Goal: Entertainment & Leisure: Consume media (video, audio)

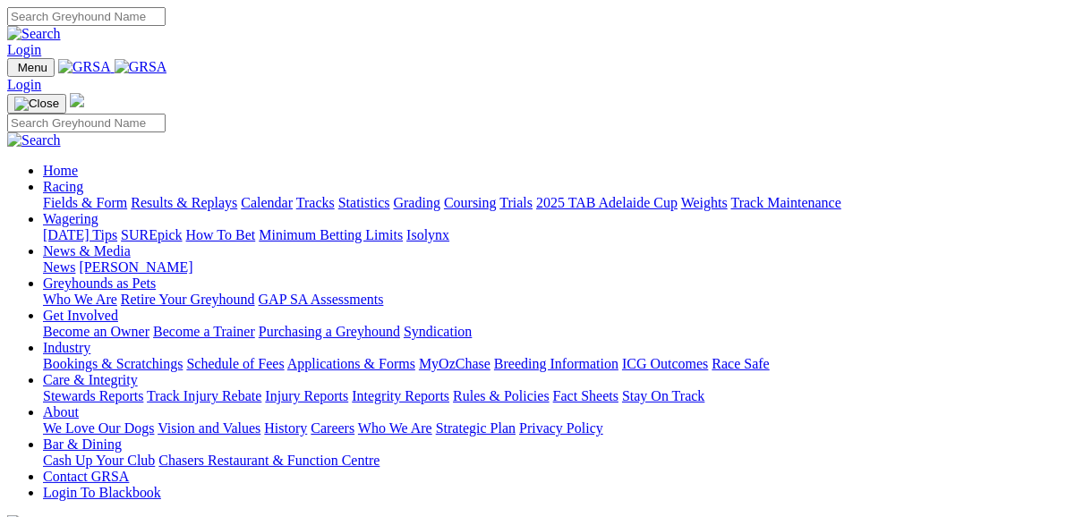
click at [70, 195] on link "Fields & Form" at bounding box center [85, 202] width 84 height 15
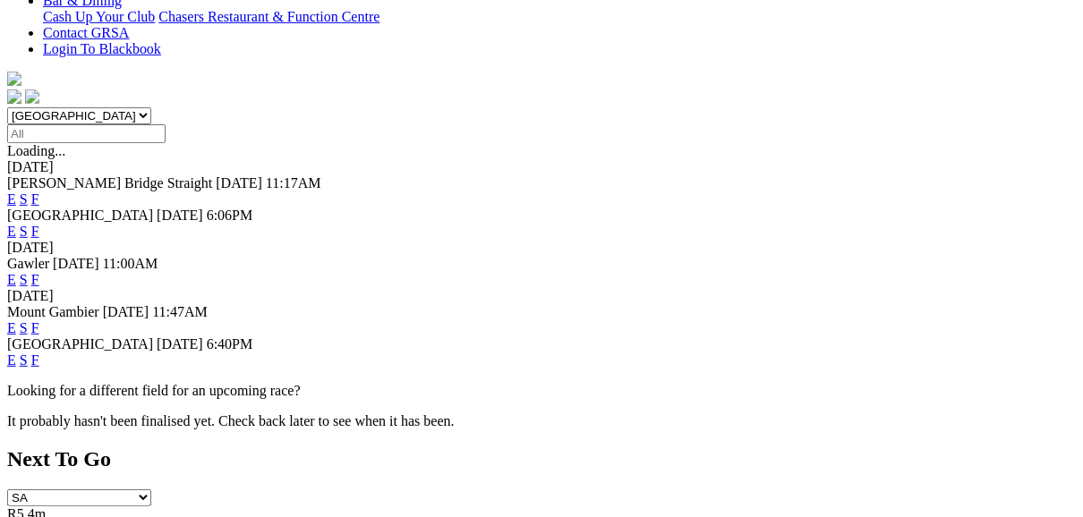
scroll to position [501, 0]
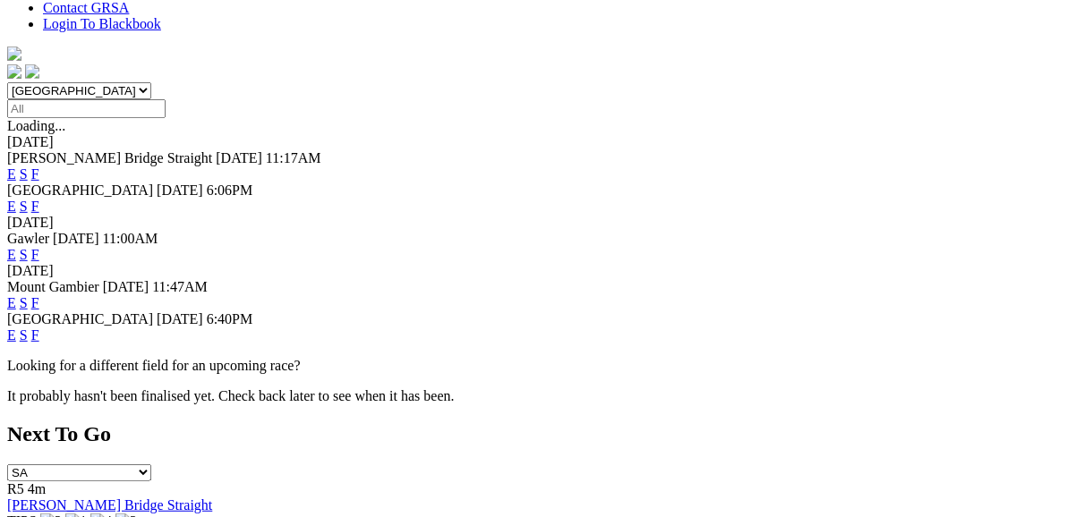
click at [16, 328] on link "E" at bounding box center [11, 335] width 9 height 15
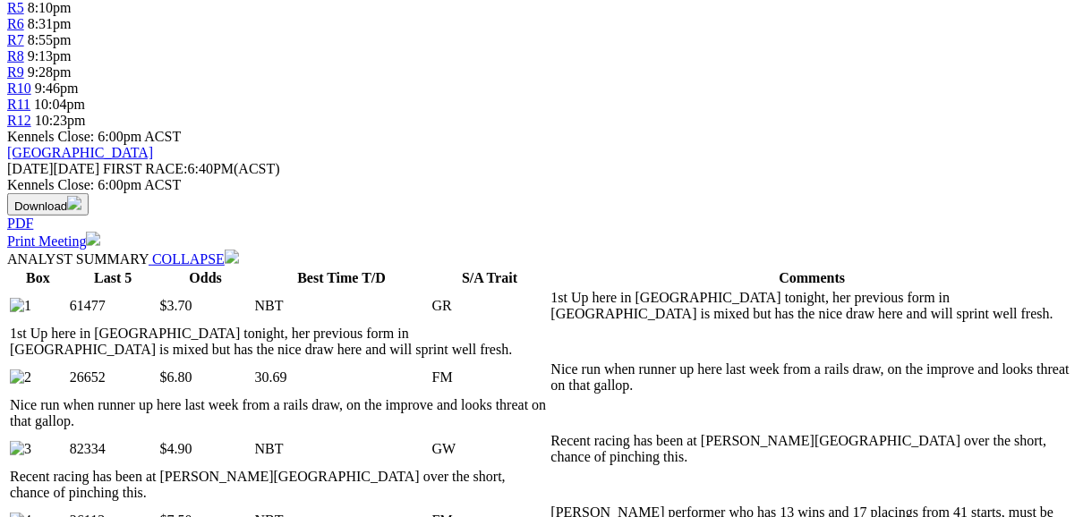
scroll to position [716, 0]
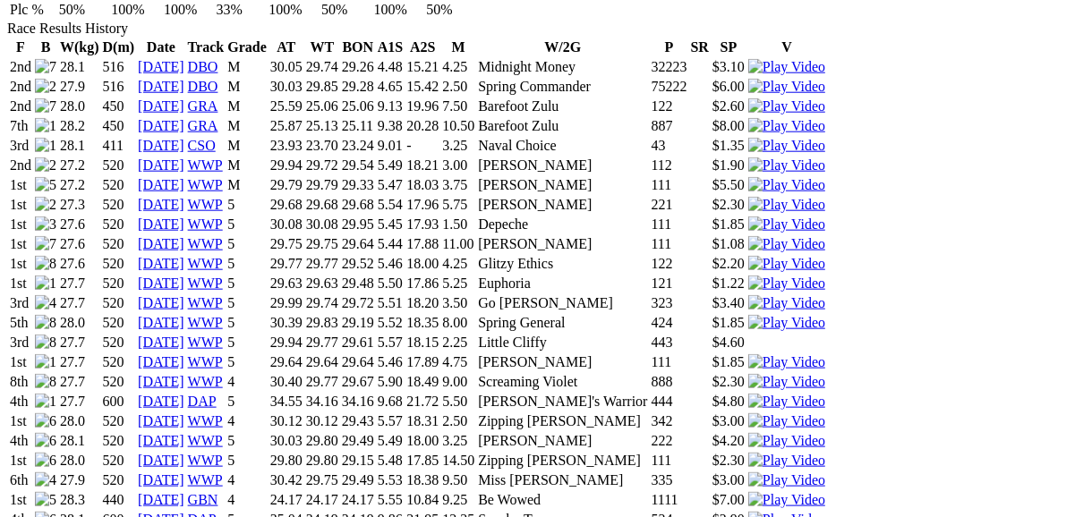
scroll to position [1217, 0]
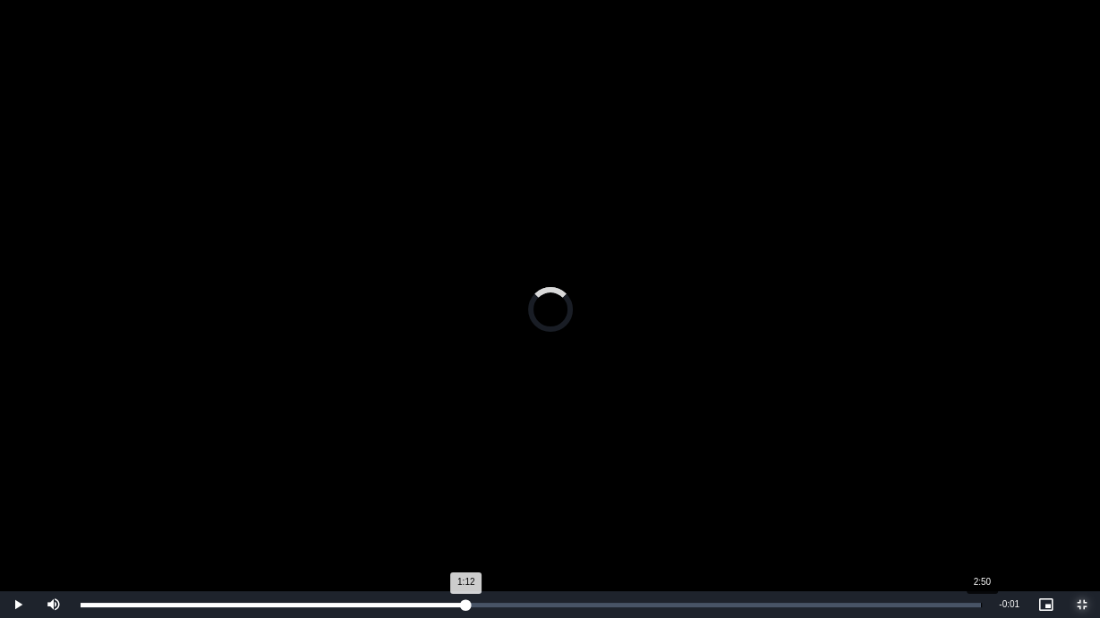
click at [981, 516] on div "Loaded : 0.00% 2:50 1:12" at bounding box center [531, 604] width 918 height 27
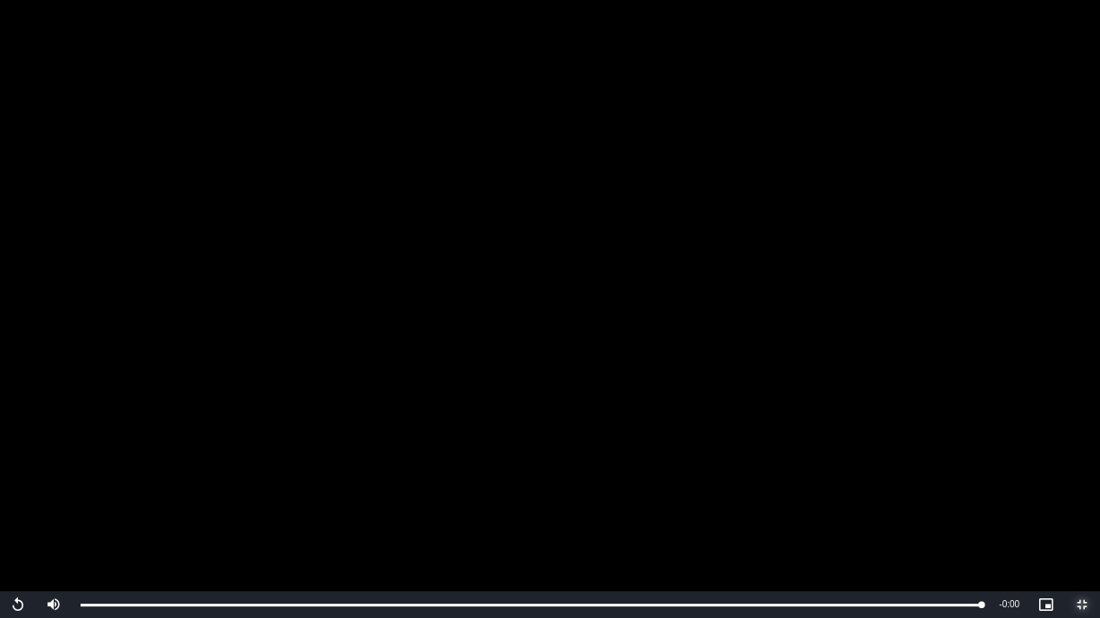
click at [1078, 516] on span "Video Player" at bounding box center [1082, 605] width 36 height 0
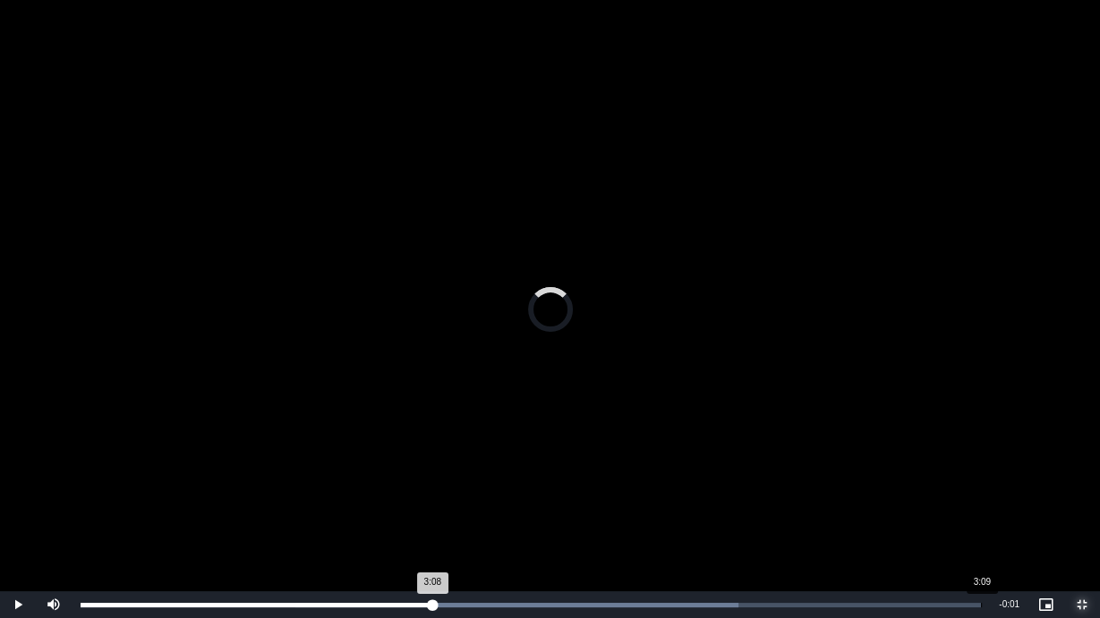
click at [983, 516] on div "Loaded : 73.09% 3:09 3:08" at bounding box center [531, 604] width 918 height 27
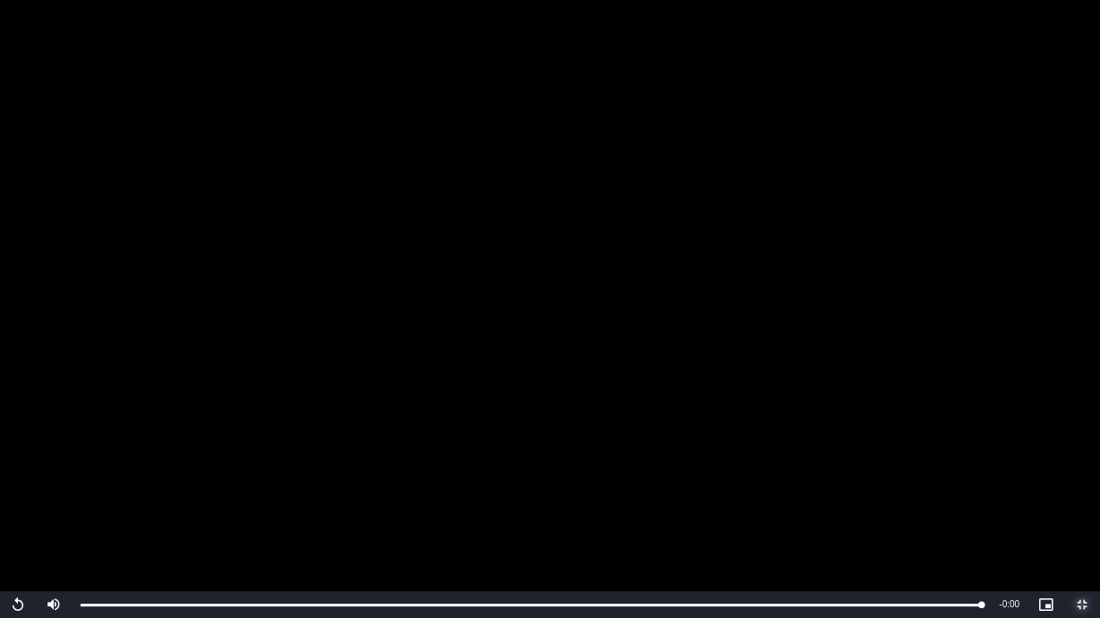
click at [1078, 516] on span "Video Player" at bounding box center [1082, 605] width 36 height 0
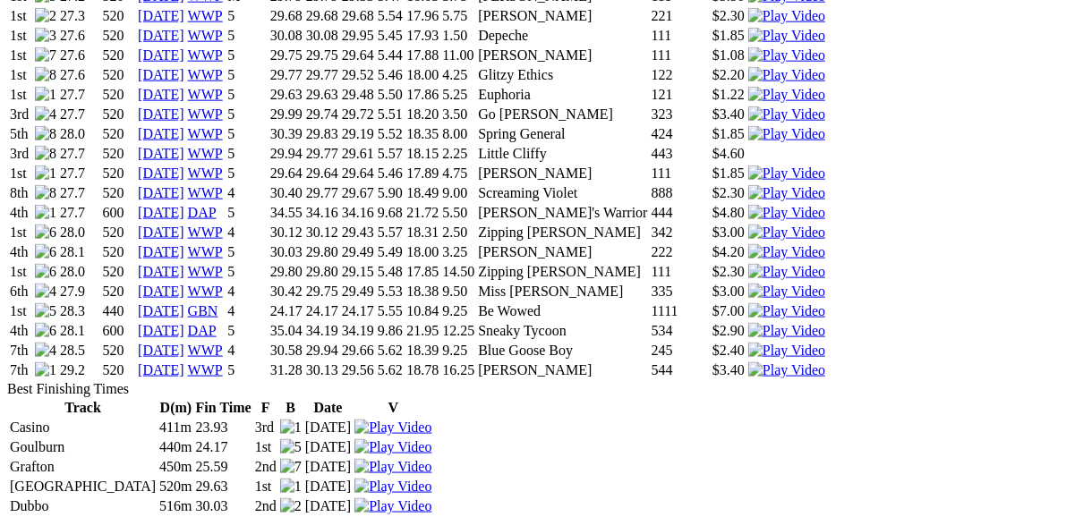
scroll to position [1289, 0]
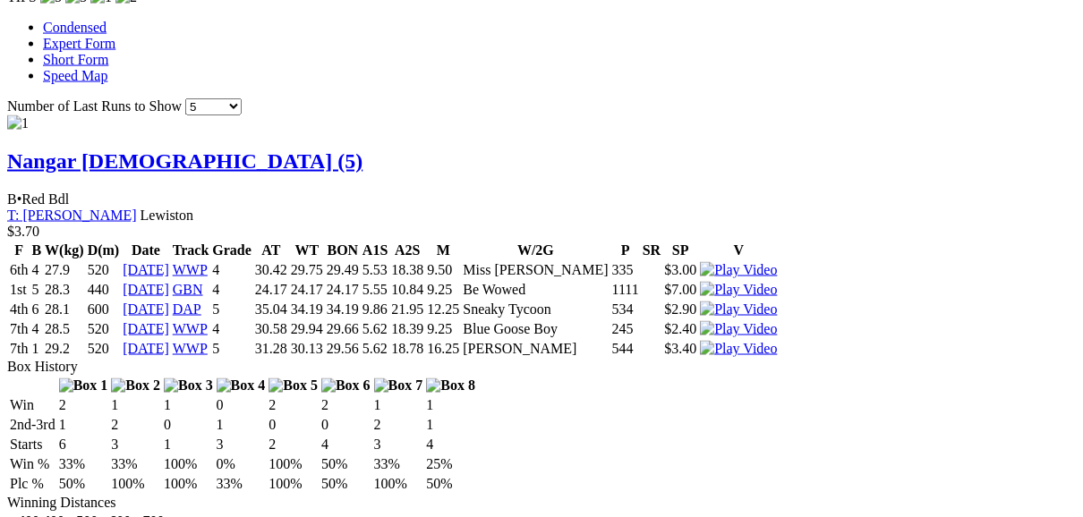
scroll to position [1861, 0]
